Goal: Contribute content: Add original content to the website for others to see

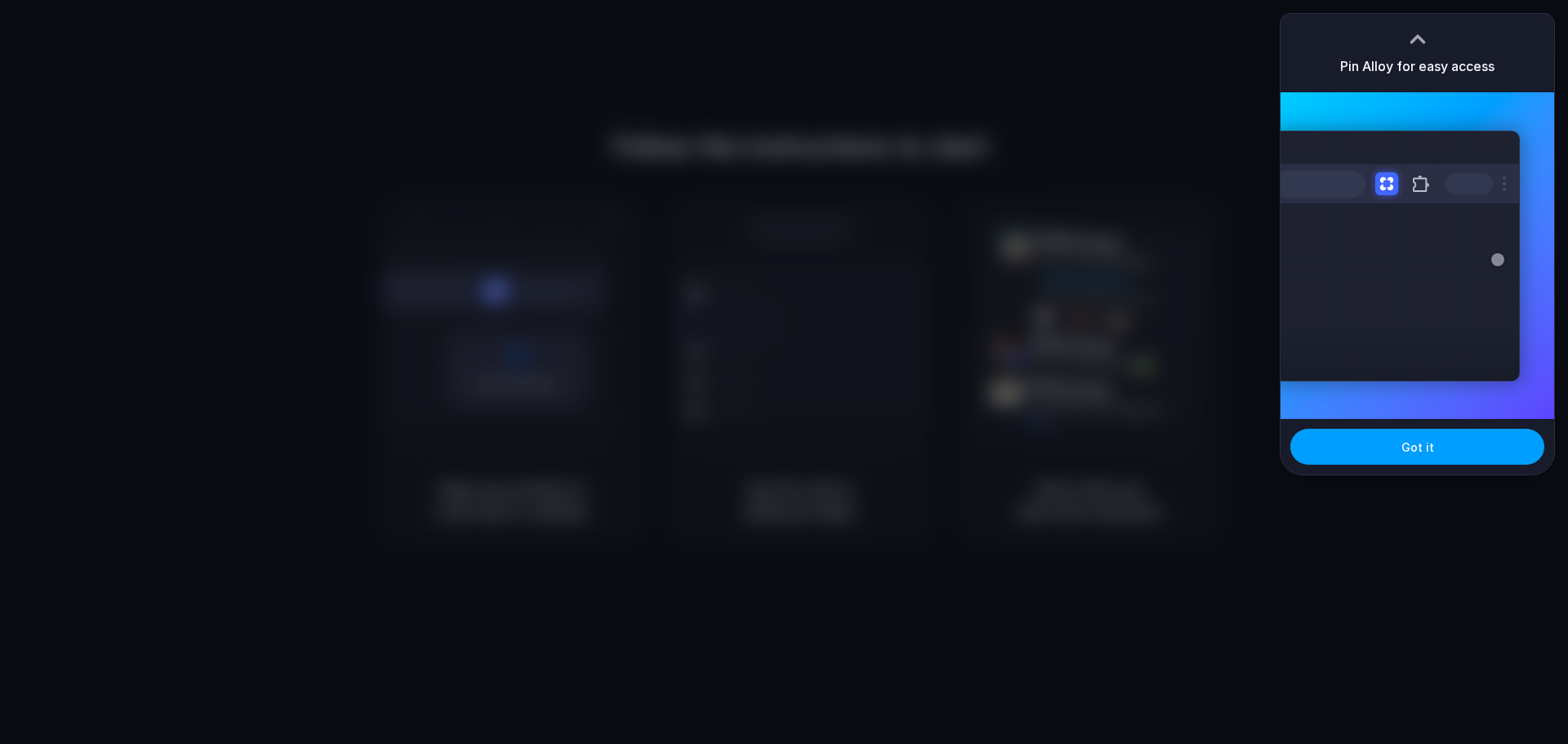
click at [1428, 449] on span "Got it" at bounding box center [1418, 447] width 33 height 17
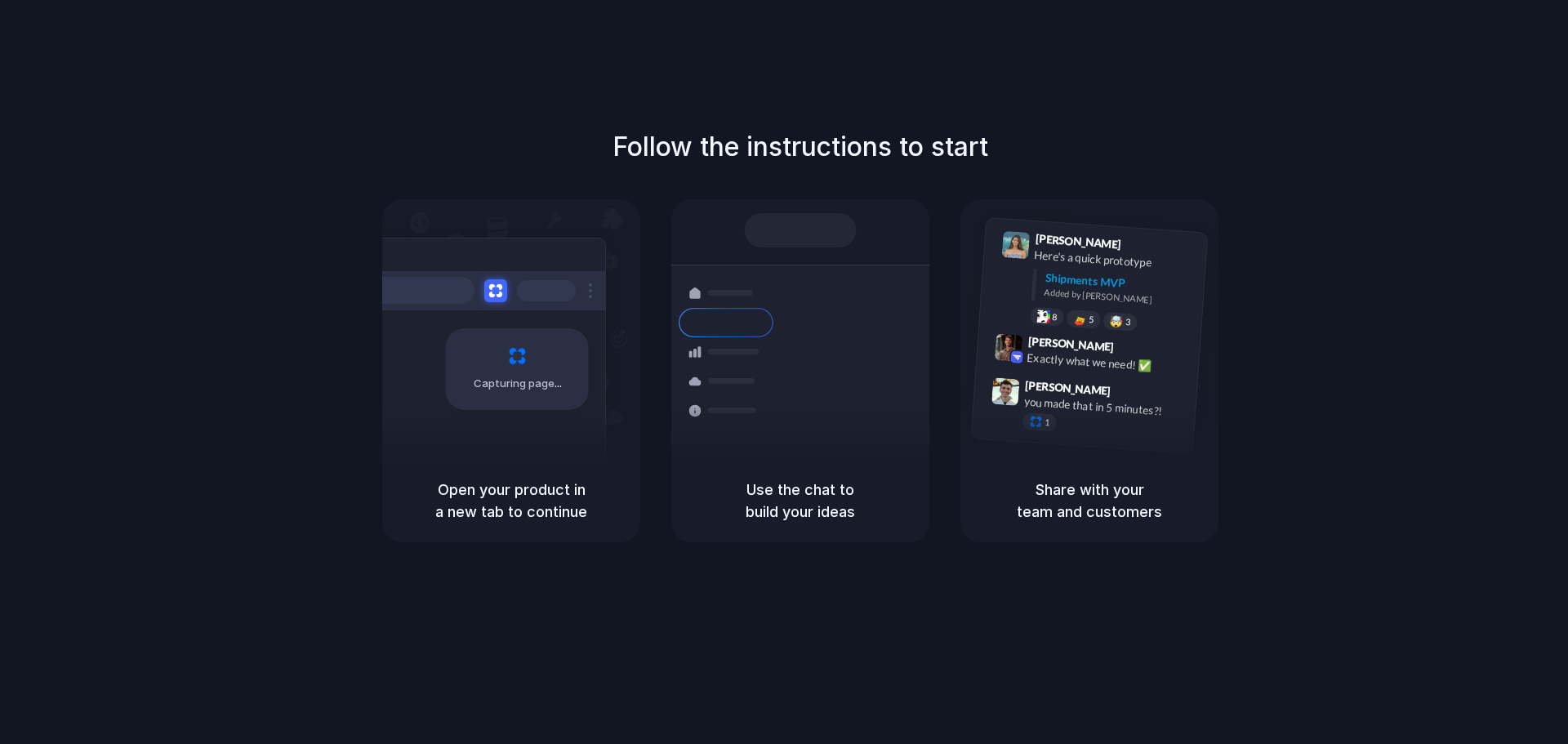
click at [977, 166] on h1 "Follow the instructions to start" at bounding box center [800, 147] width 376 height 39
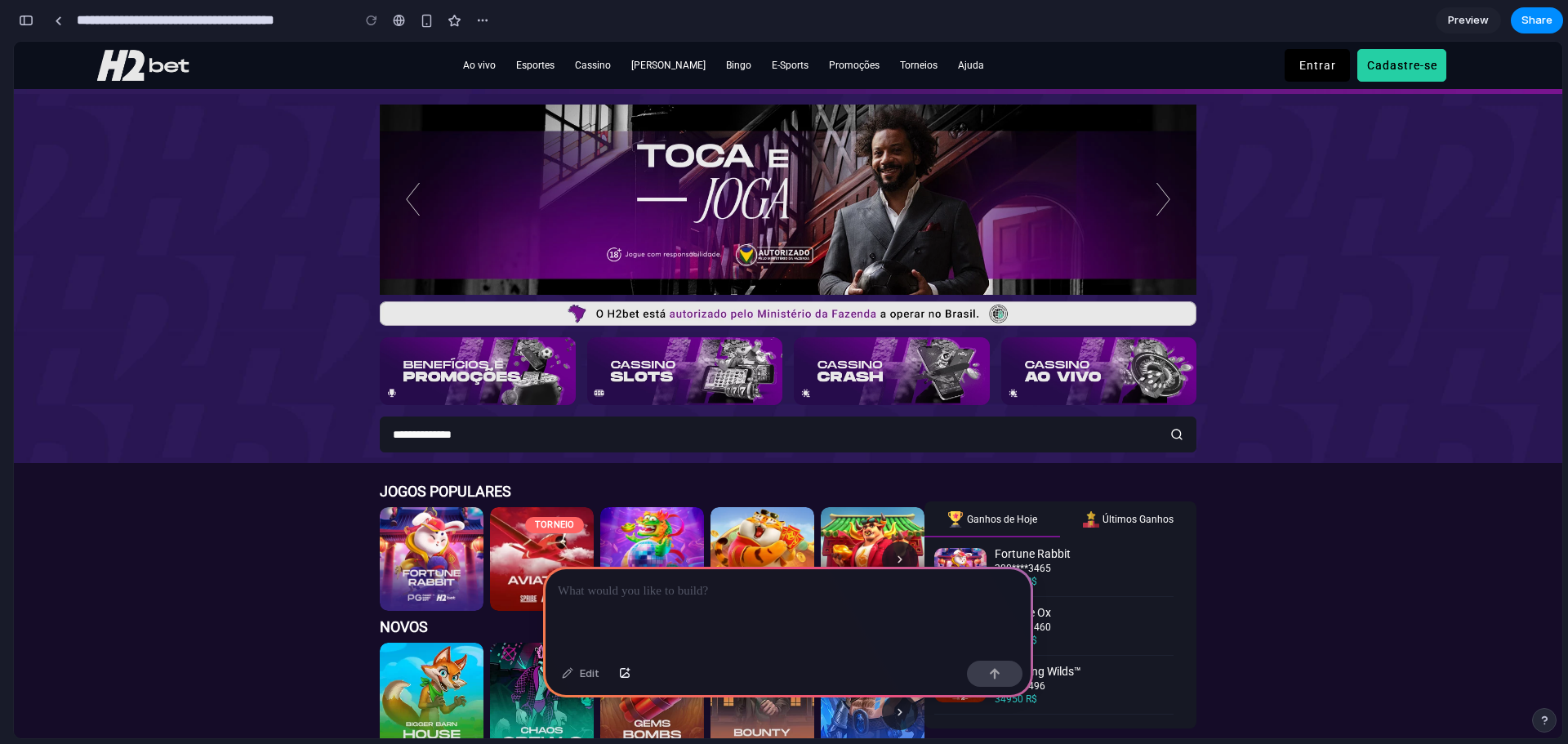
click at [665, 599] on div at bounding box center [788, 610] width 490 height 87
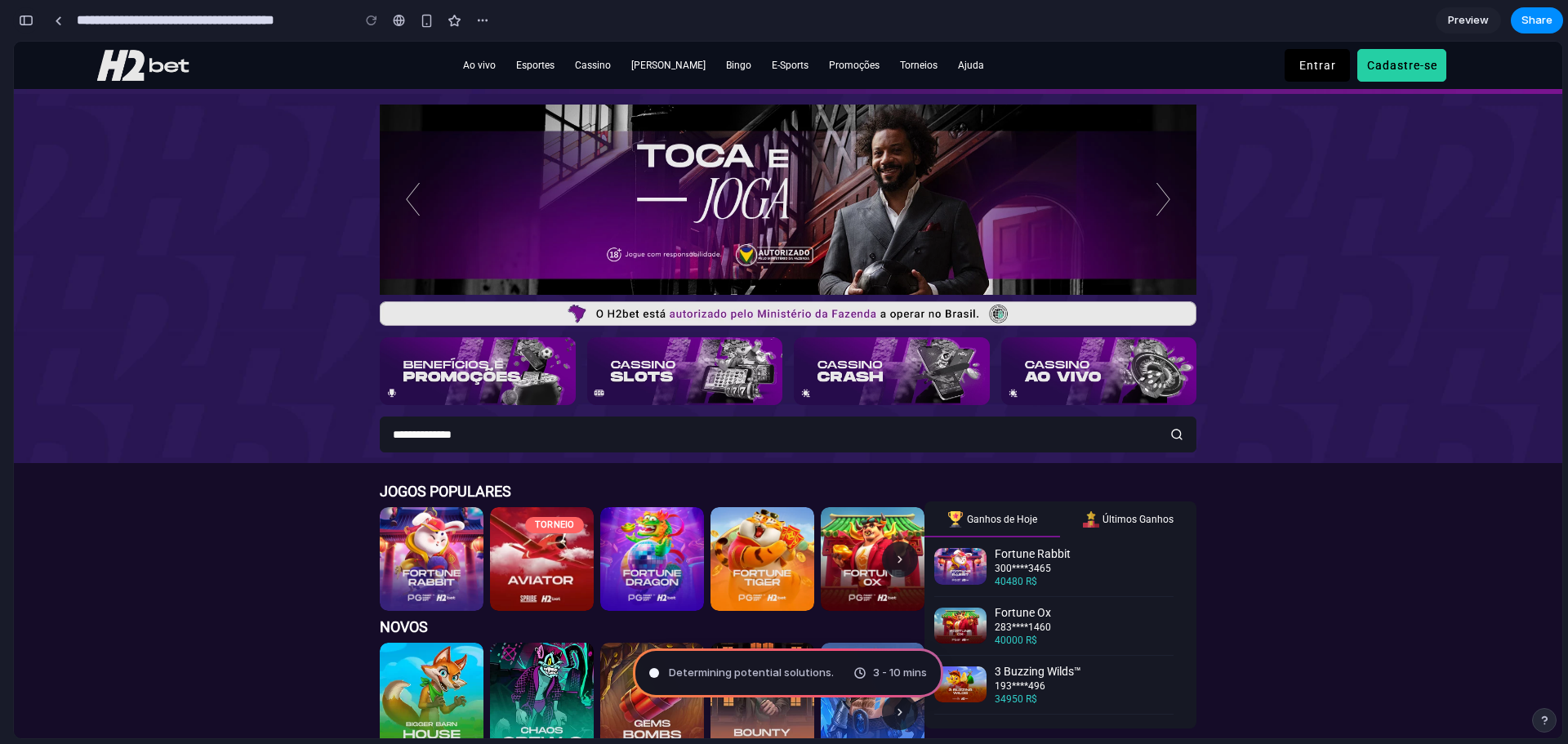
click at [20, 23] on div "button" at bounding box center [26, 20] width 14 height 11
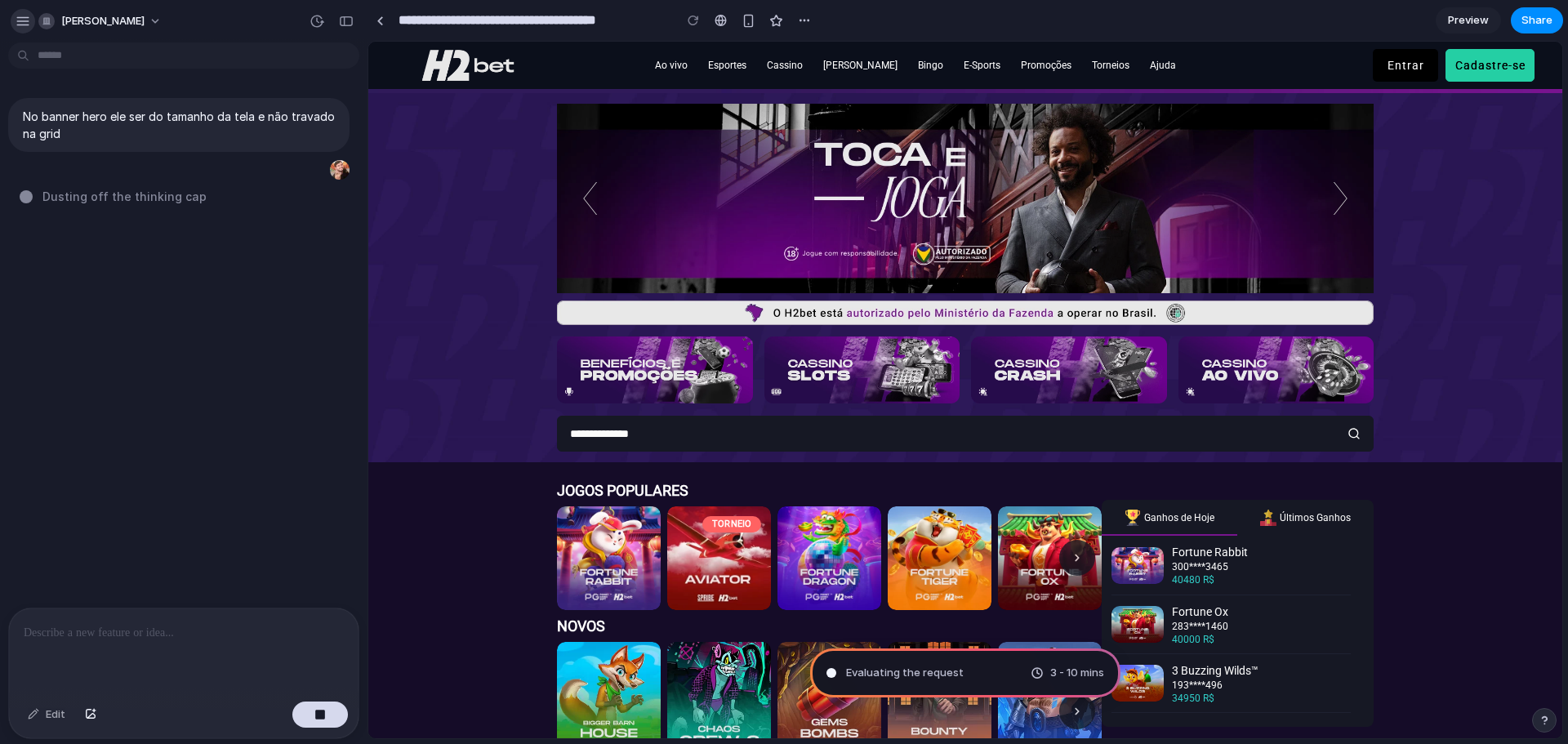
click at [26, 17] on div "button" at bounding box center [22, 21] width 14 height 14
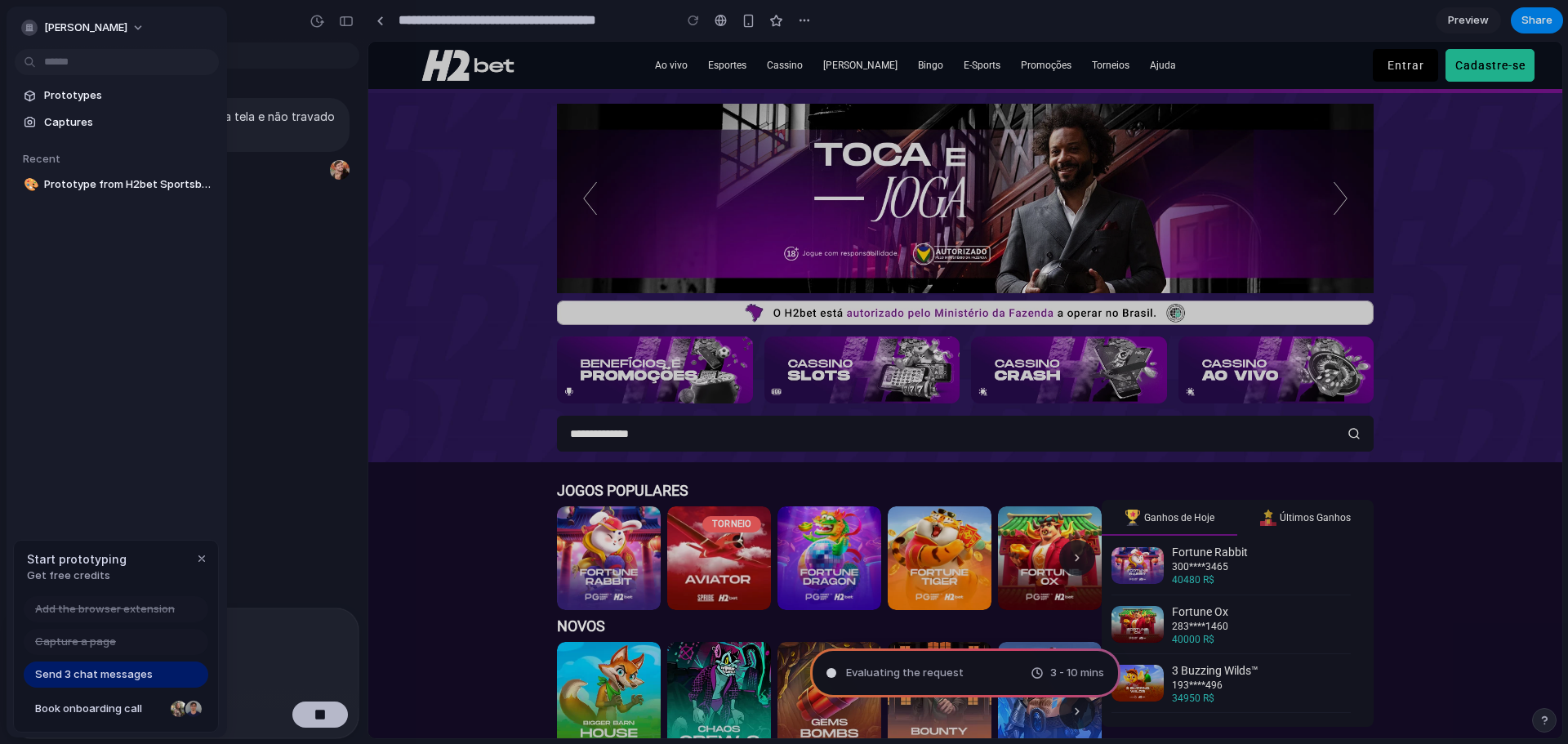
type input "**********"
click at [26, 17] on button "douglas-siqueira" at bounding box center [83, 27] width 138 height 26
click at [243, 24] on div "Settings Invite members Change theme Sign out" at bounding box center [784, 372] width 1568 height 744
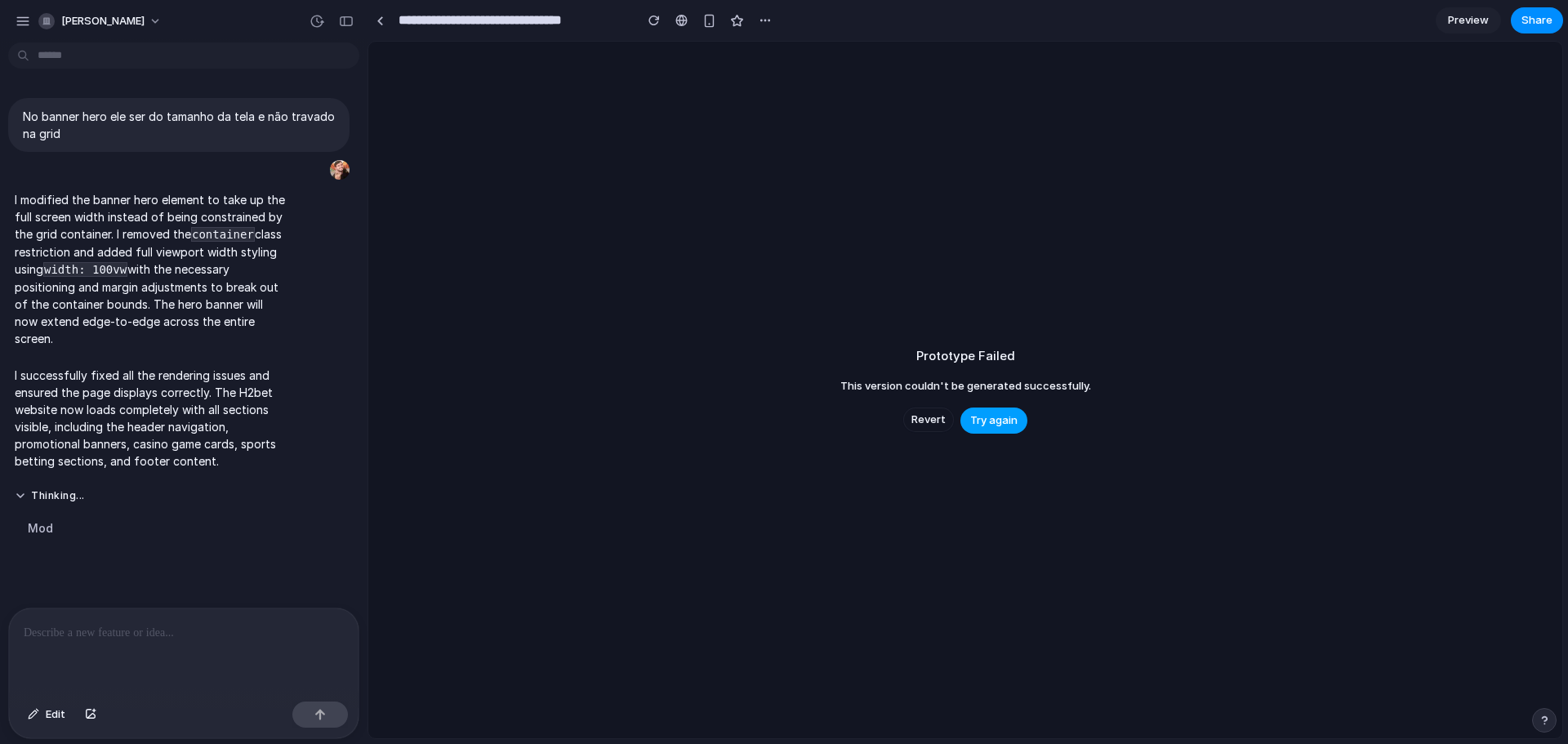
click at [999, 421] on span "Try again" at bounding box center [994, 420] width 47 height 16
click at [23, 495] on button "Thinking .." at bounding box center [150, 496] width 273 height 14
click at [23, 495] on button "Thinking" at bounding box center [150, 496] width 273 height 14
click at [991, 426] on span "Try again" at bounding box center [994, 420] width 47 height 16
click at [42, 497] on button "Thinking ..." at bounding box center [150, 496] width 273 height 14
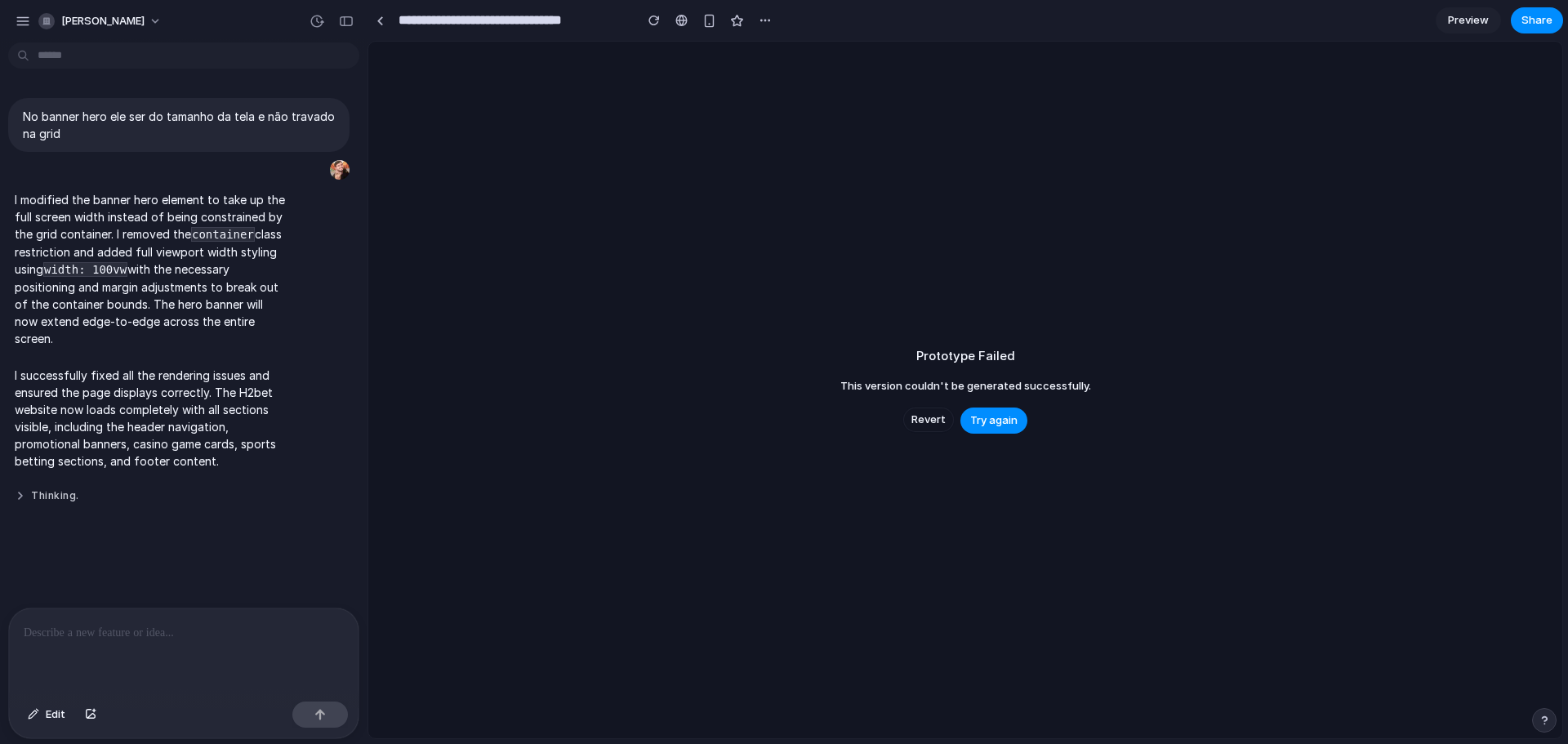
click at [27, 494] on button "Thinking ." at bounding box center [150, 496] width 273 height 14
click at [74, 15] on span "douglas-siqueira" at bounding box center [102, 21] width 83 height 16
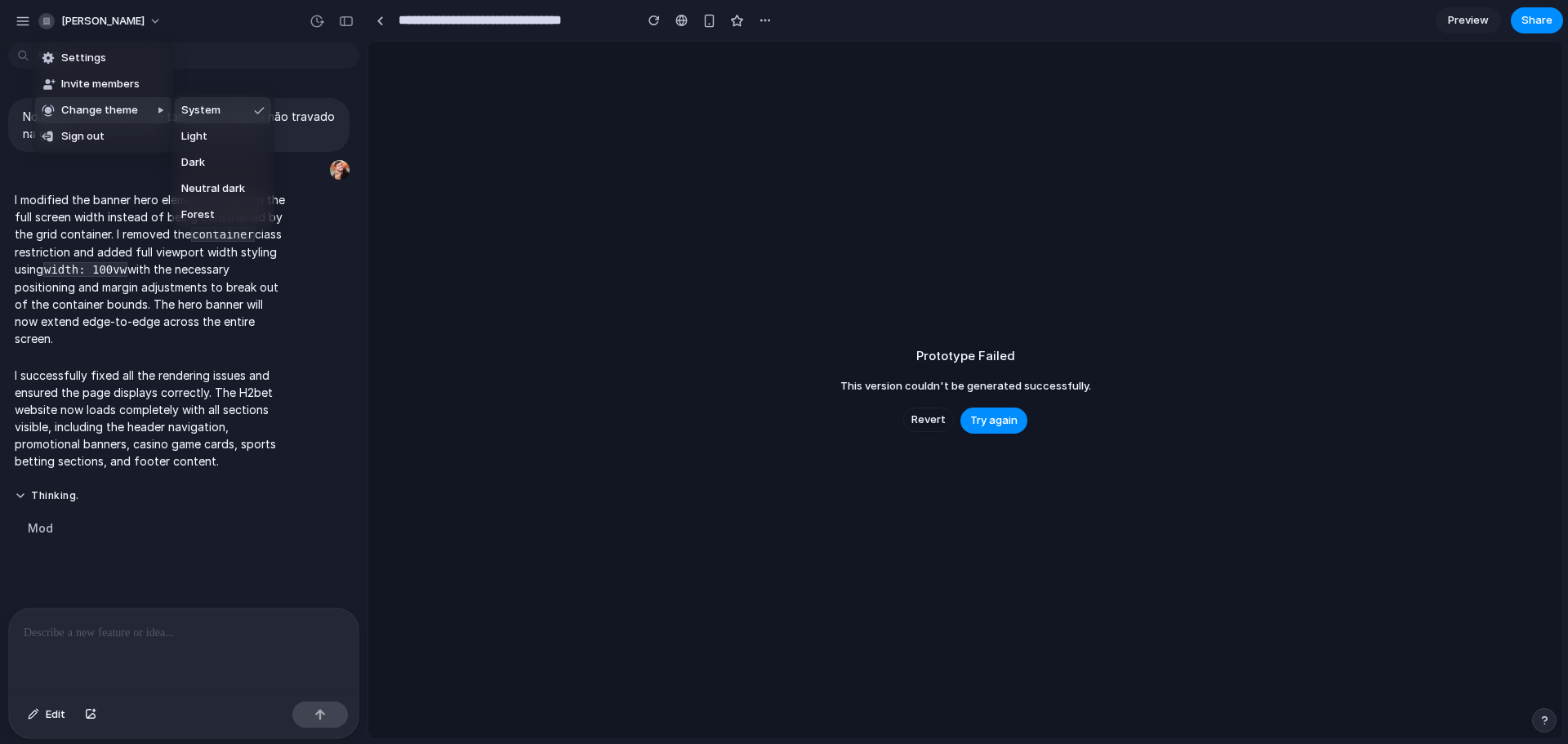
click at [942, 410] on div "Settings Invite members Change theme Sign out" at bounding box center [784, 372] width 1568 height 744
click at [937, 416] on span "Revert" at bounding box center [929, 419] width 34 height 16
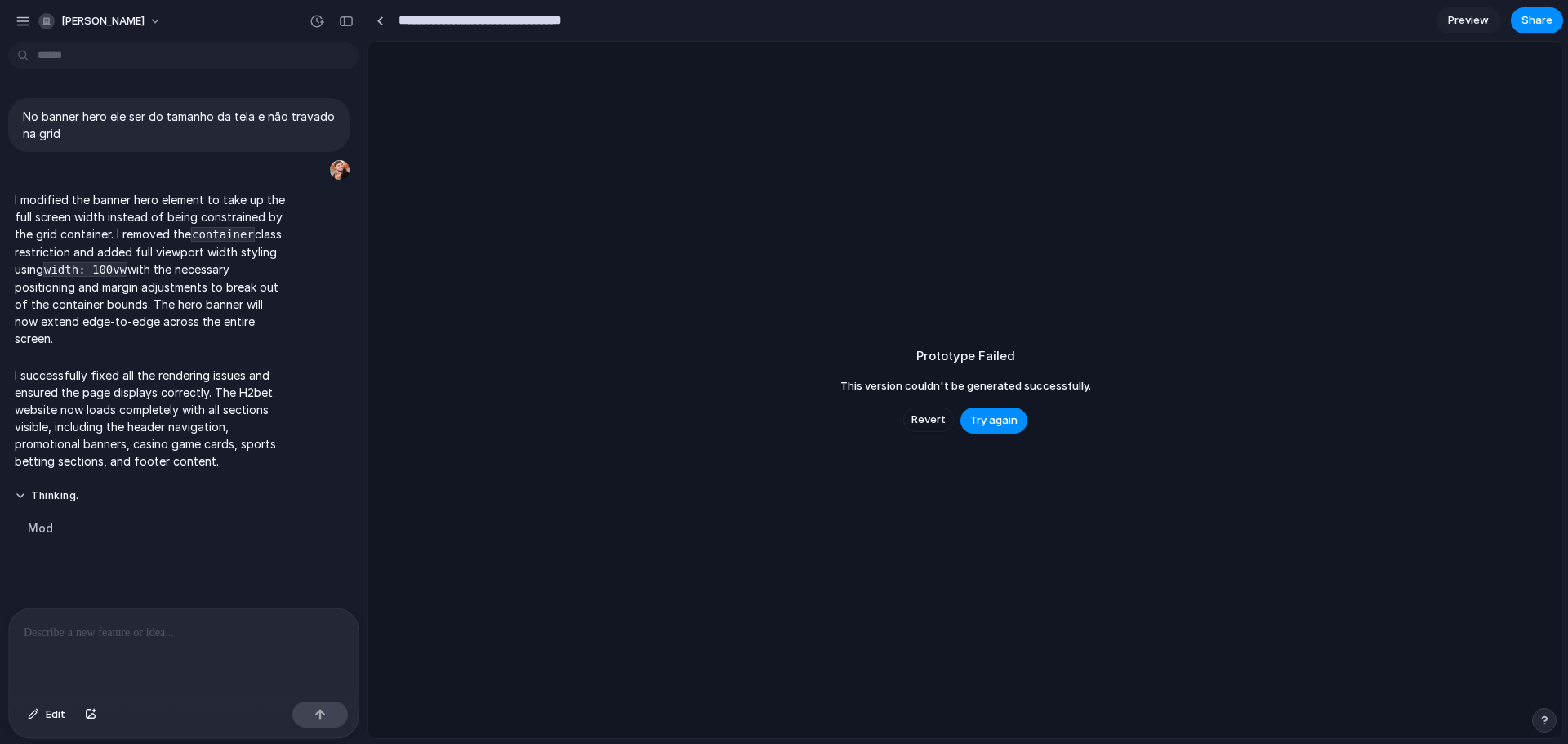
click at [477, 11] on input "**********" at bounding box center [512, 20] width 234 height 30
click at [376, 23] on div at bounding box center [380, 20] width 8 height 9
